Goal: Task Accomplishment & Management: Manage account settings

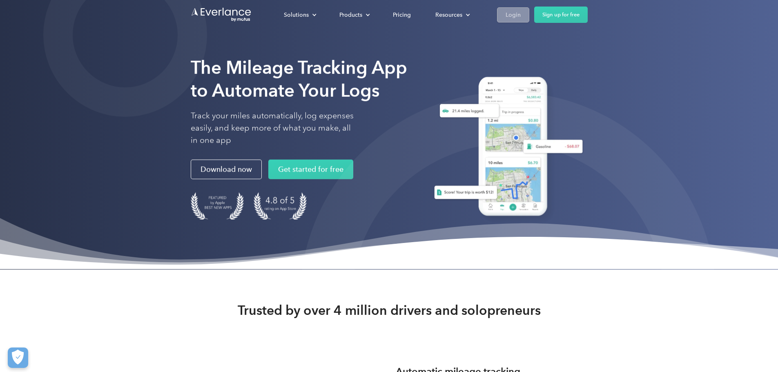
click at [530, 16] on link "Login" at bounding box center [513, 14] width 32 height 15
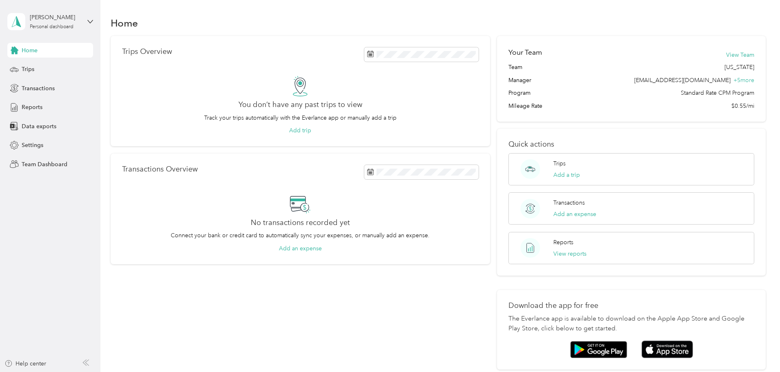
click at [38, 30] on div "Hannah Smith Personal dashboard" at bounding box center [50, 21] width 86 height 29
click at [54, 61] on div "Team dashboard" at bounding box center [93, 67] width 161 height 14
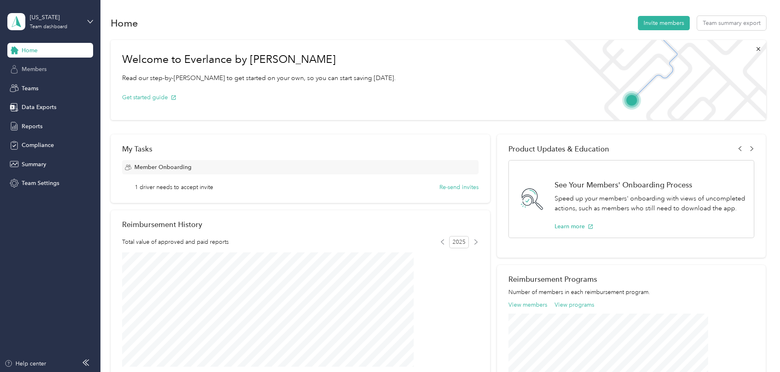
click at [36, 73] on span "Members" at bounding box center [34, 69] width 25 height 9
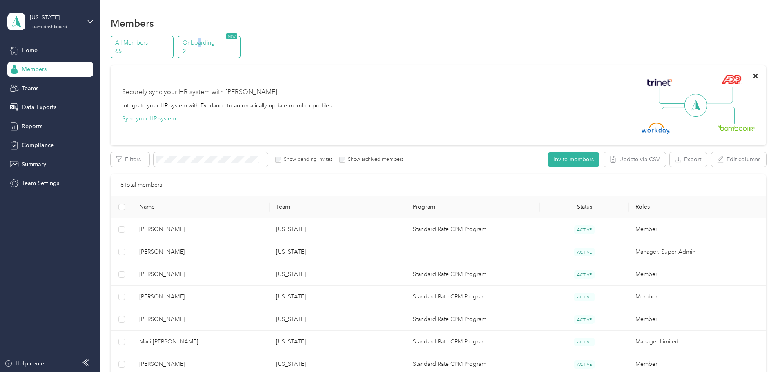
click at [238, 42] on p "Onboarding" at bounding box center [211, 42] width 56 height 9
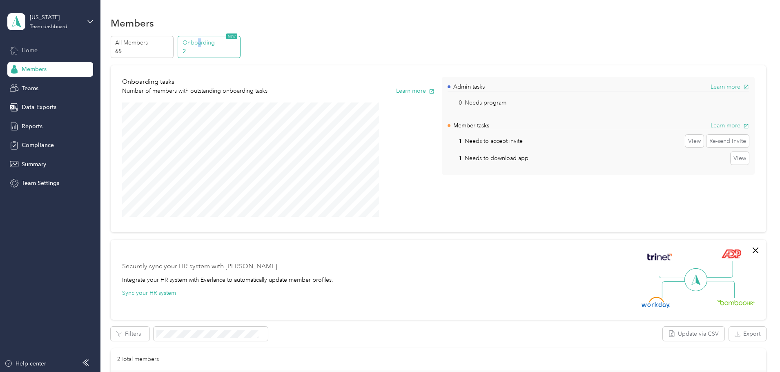
click at [47, 53] on div "Home" at bounding box center [50, 50] width 86 height 15
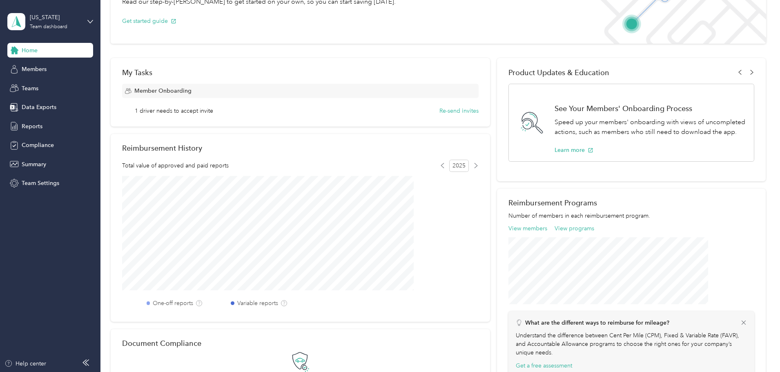
scroll to position [82, 0]
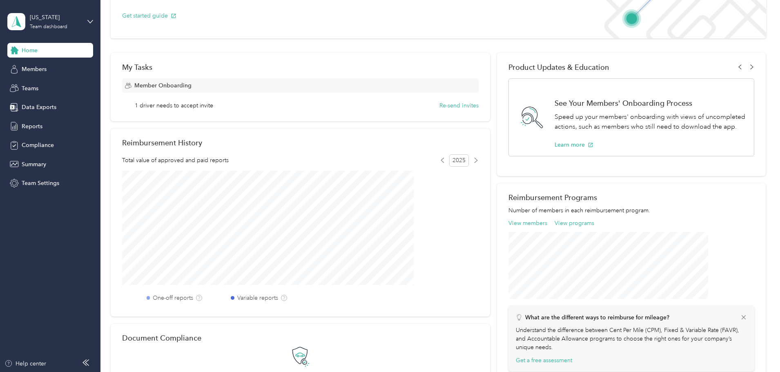
click at [65, 77] on div "Home Members Teams Data Exports Reports Compliance Summary Team Settings" at bounding box center [50, 117] width 86 height 148
click at [65, 75] on div "Members" at bounding box center [50, 69] width 86 height 15
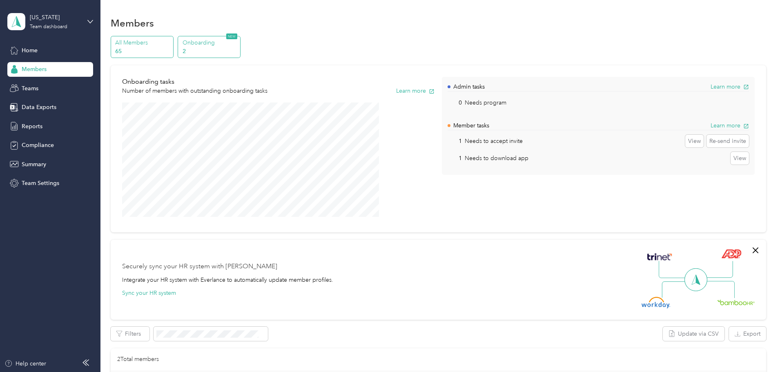
click at [171, 51] on p "65" at bounding box center [143, 51] width 56 height 9
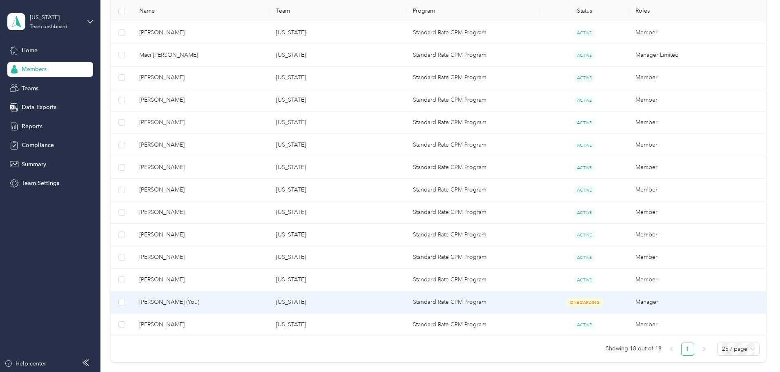
scroll to position [286, 0]
click at [406, 306] on td "Georgia" at bounding box center [338, 303] width 137 height 22
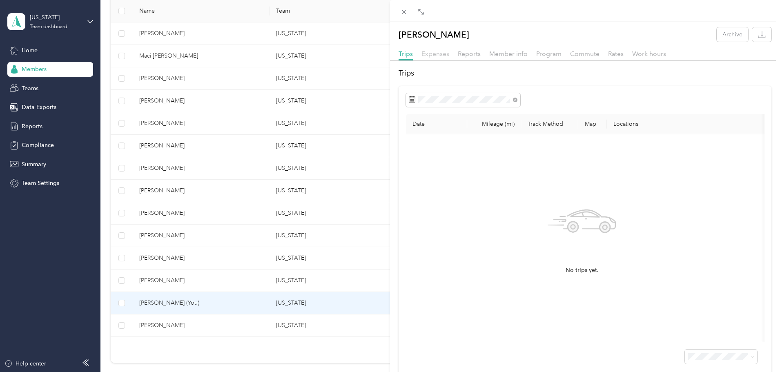
click at [447, 53] on span "Expenses" at bounding box center [436, 54] width 28 height 8
click at [502, 52] on span "Member info" at bounding box center [509, 54] width 38 height 8
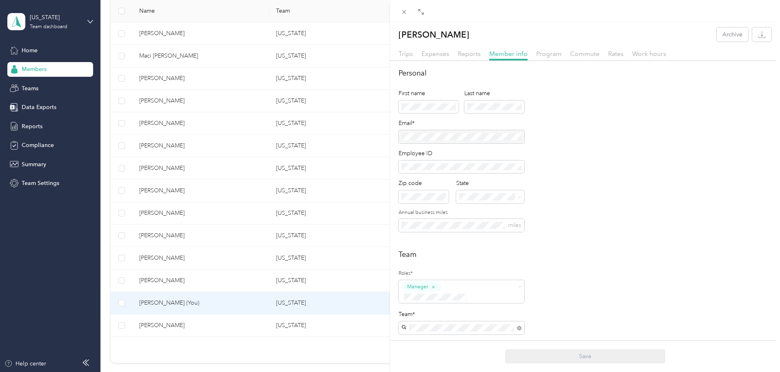
click at [38, 18] on div "Hannah Smith Archive Trips Expenses Reports Member info Program Commute Rates W…" at bounding box center [390, 186] width 780 height 372
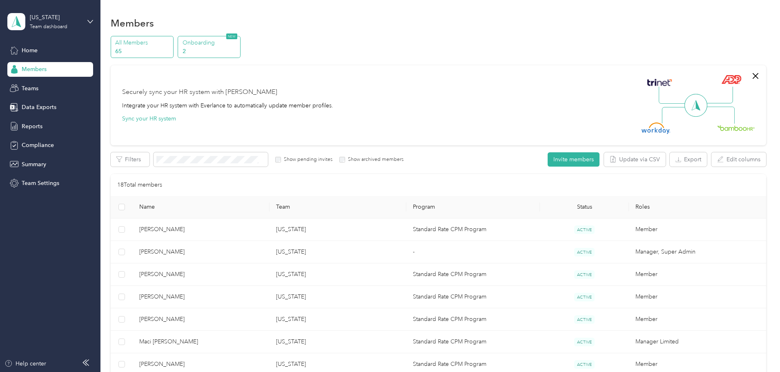
click at [238, 51] on p "2" at bounding box center [211, 51] width 56 height 9
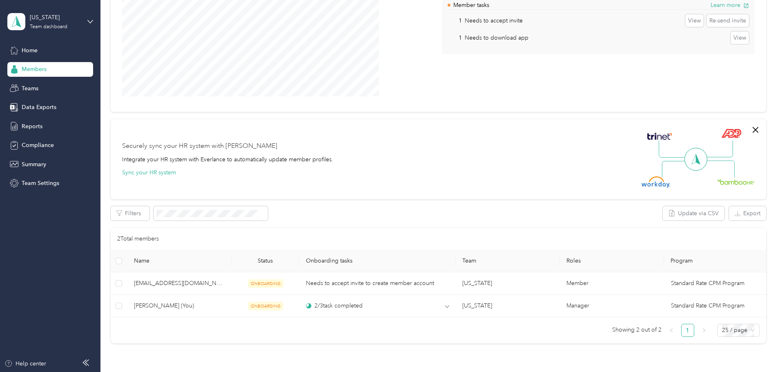
scroll to position [163, 0]
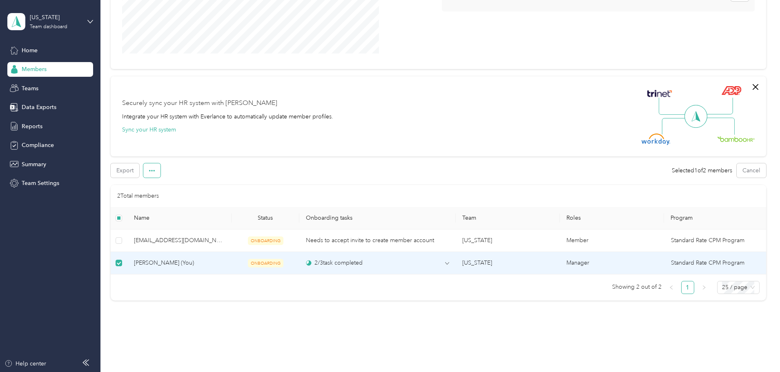
click at [155, 171] on icon "button" at bounding box center [152, 171] width 6 height 6
click at [294, 165] on div "Export Selected 1 of 2 members Cancel" at bounding box center [439, 170] width 656 height 14
click at [40, 56] on div "Home" at bounding box center [50, 50] width 86 height 15
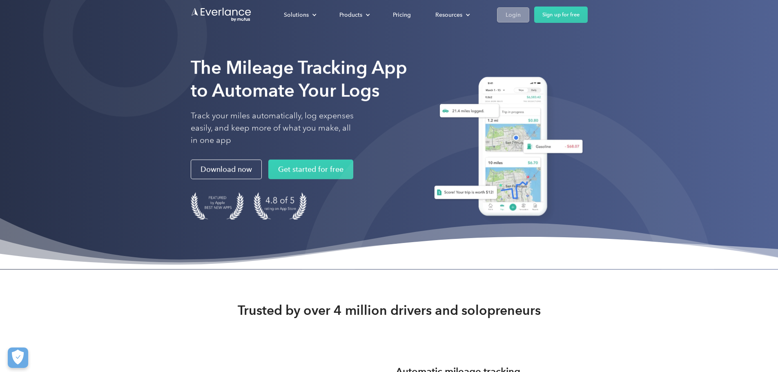
click at [521, 13] on div "Login" at bounding box center [513, 15] width 15 height 10
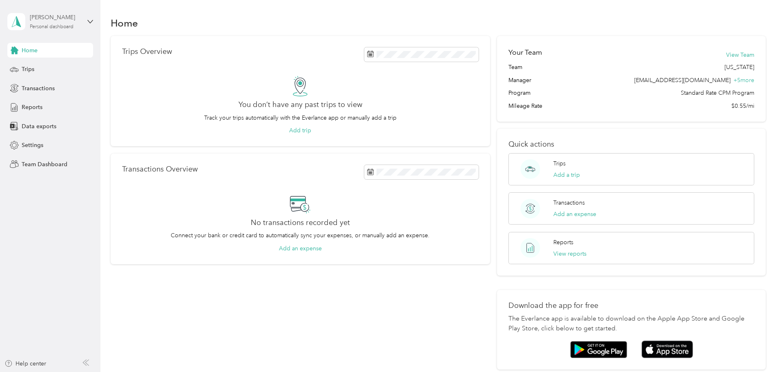
click at [52, 22] on div "Hannah Smith Personal dashboard" at bounding box center [55, 21] width 51 height 16
click at [71, 64] on div "Team dashboard" at bounding box center [93, 65] width 161 height 14
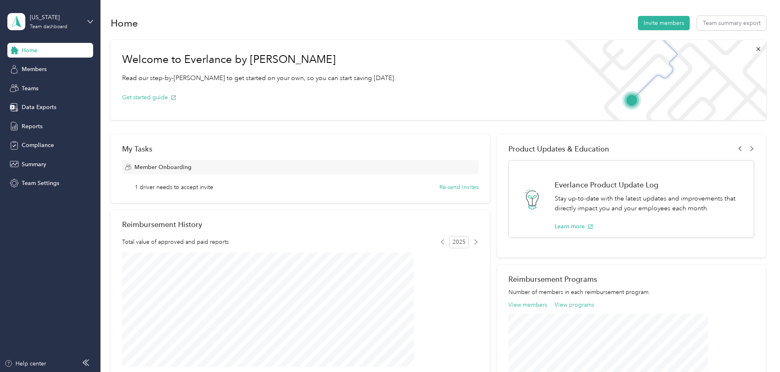
click at [87, 13] on div "Georgia Team dashboard" at bounding box center [50, 21] width 86 height 29
click at [62, 111] on div "You’re signed in as hsmith@transitionshc.com Team dashboard Personal dashboard …" at bounding box center [93, 75] width 172 height 83
click at [91, 17] on div "Georgia Team dashboard" at bounding box center [50, 21] width 86 height 29
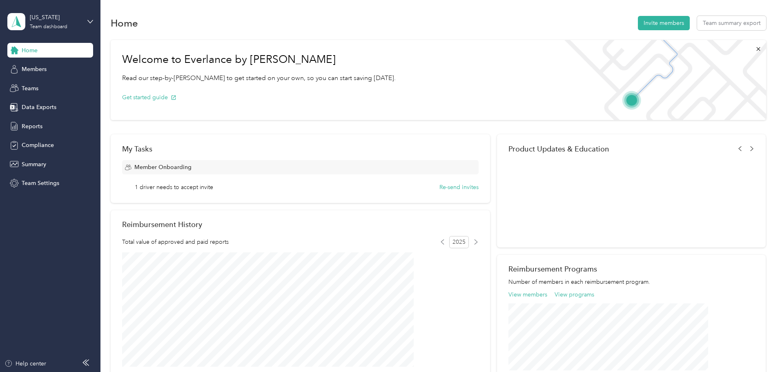
click at [79, 103] on div "Log out" at bounding box center [93, 99] width 161 height 14
